Goal: Book appointment/travel/reservation

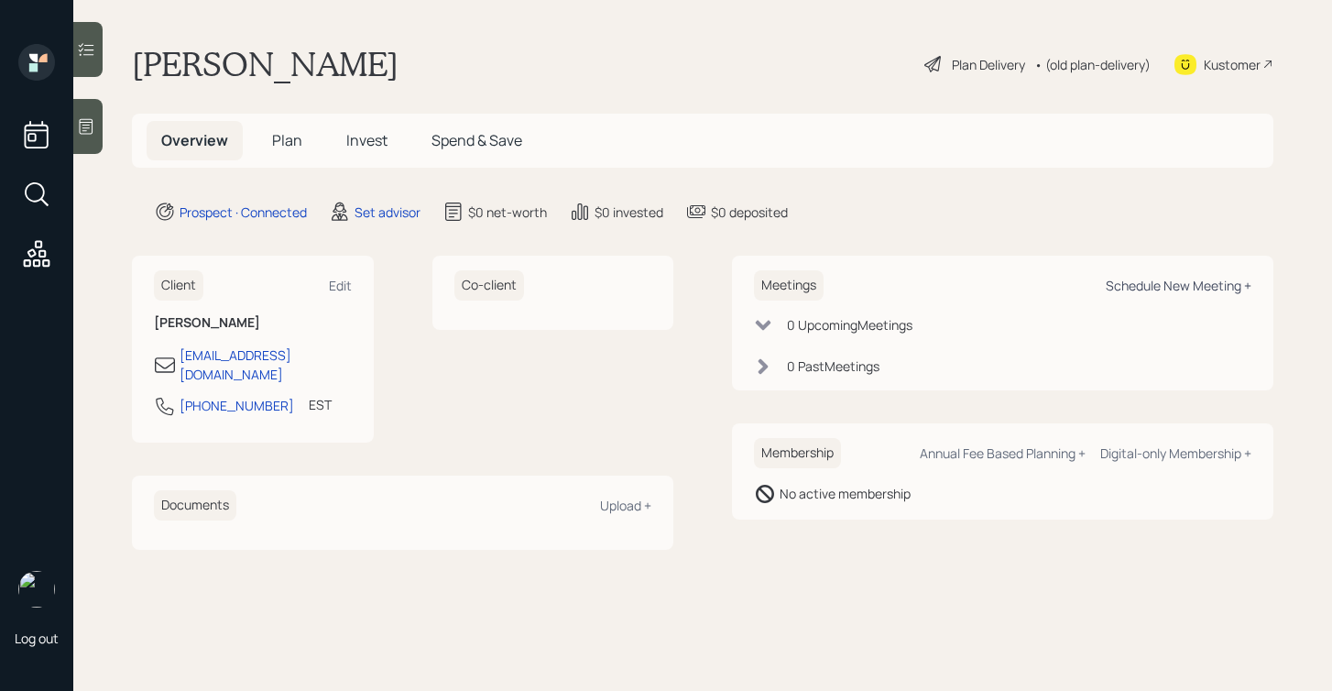
click at [1130, 280] on div "Schedule New Meeting +" at bounding box center [1179, 285] width 146 height 17
select select "round-[PERSON_NAME]"
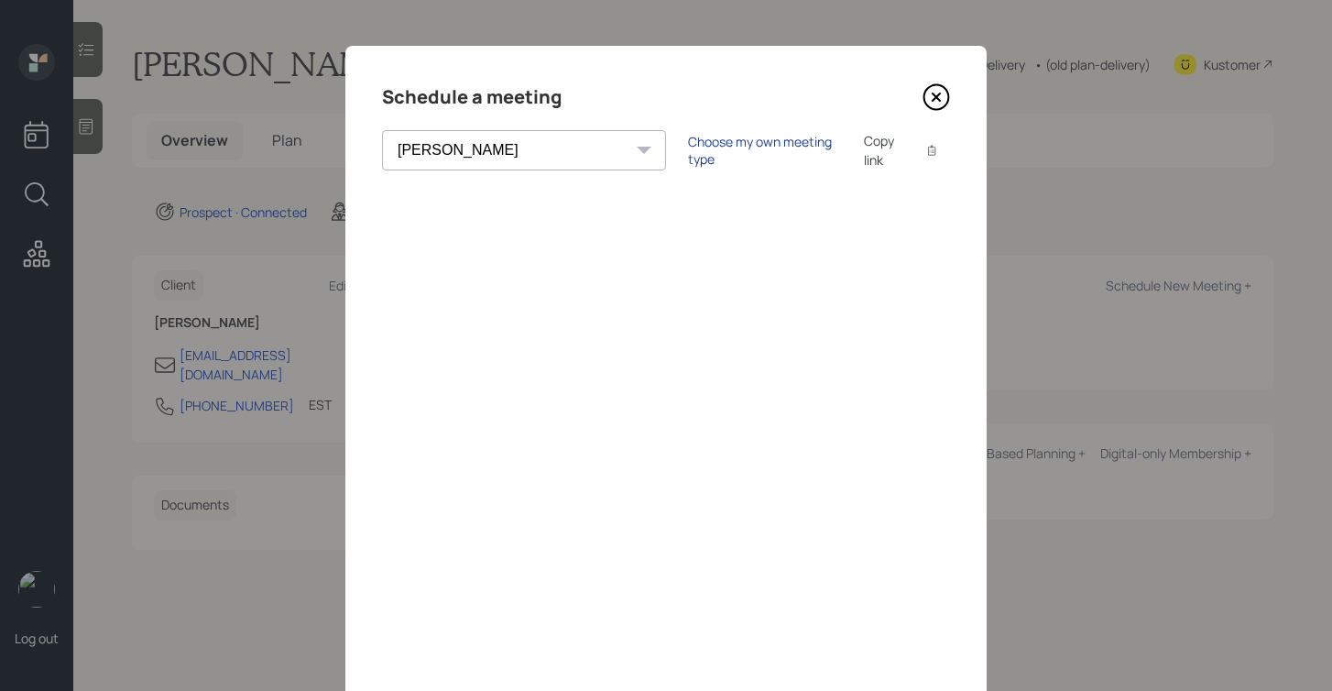
click at [688, 155] on div "Choose my own meeting type" at bounding box center [765, 150] width 154 height 35
click at [939, 88] on icon at bounding box center [935, 96] width 27 height 27
